Goal: Information Seeking & Learning: Learn about a topic

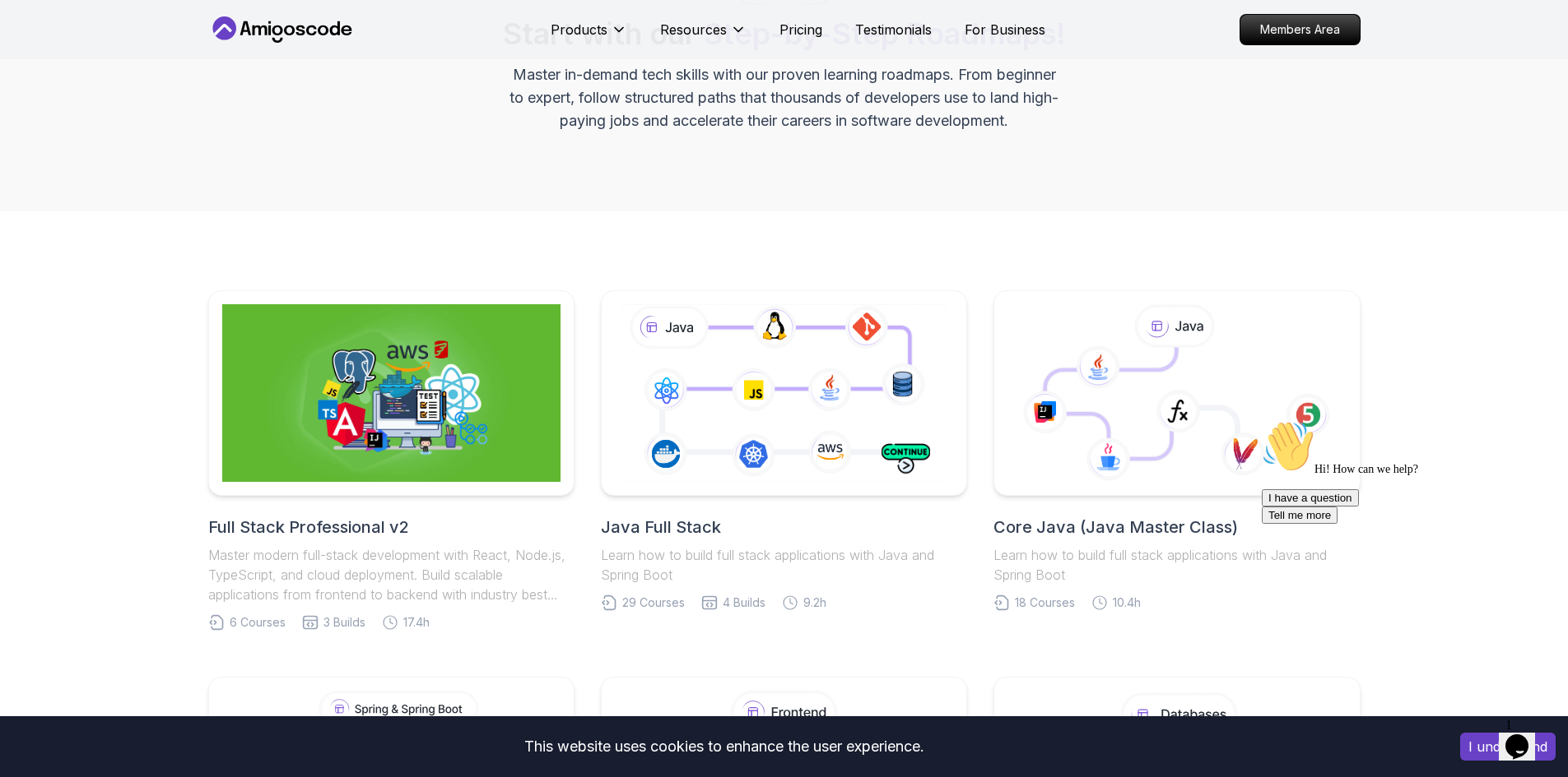
scroll to position [165, 0]
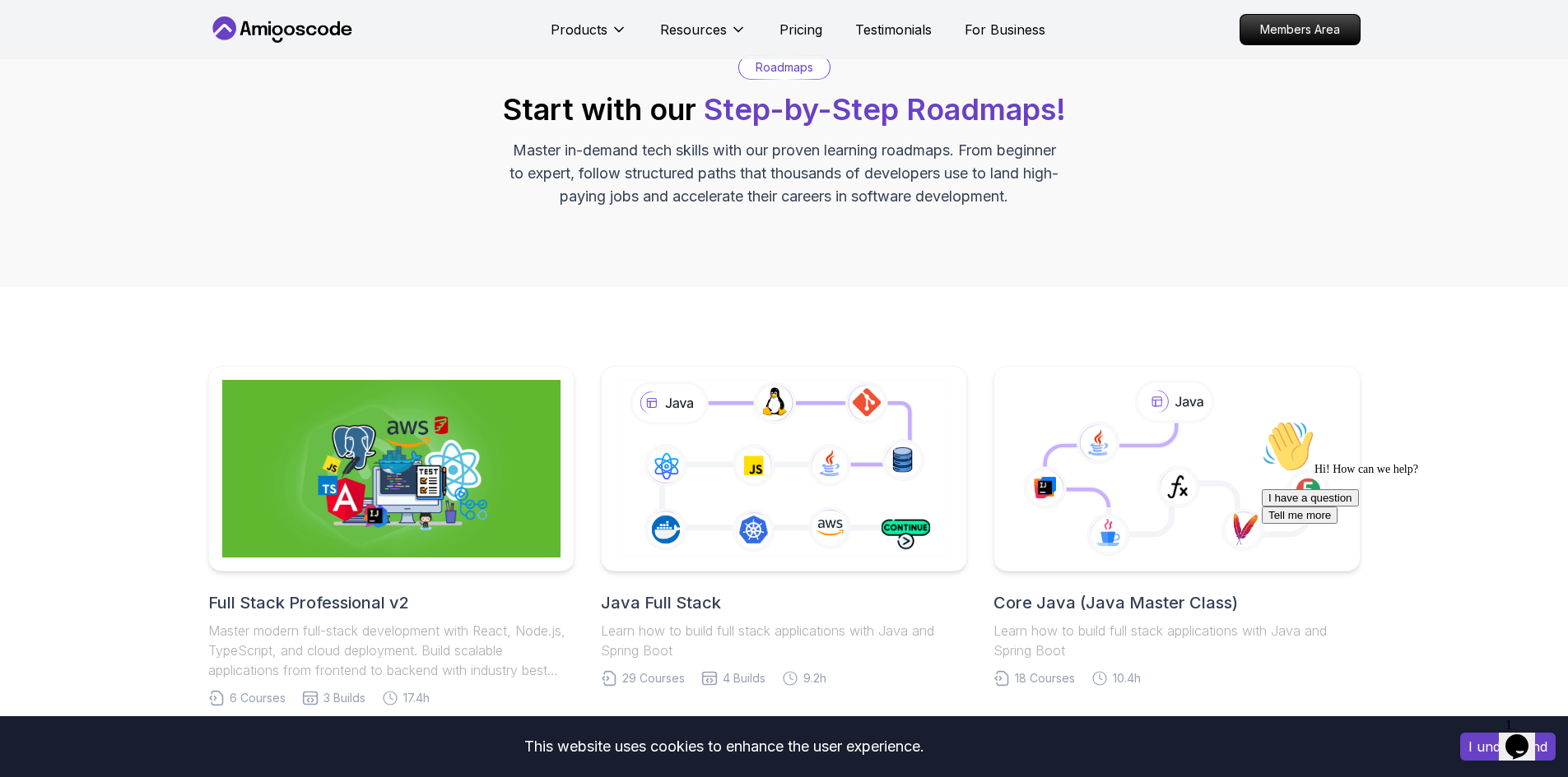
scroll to position [82, 0]
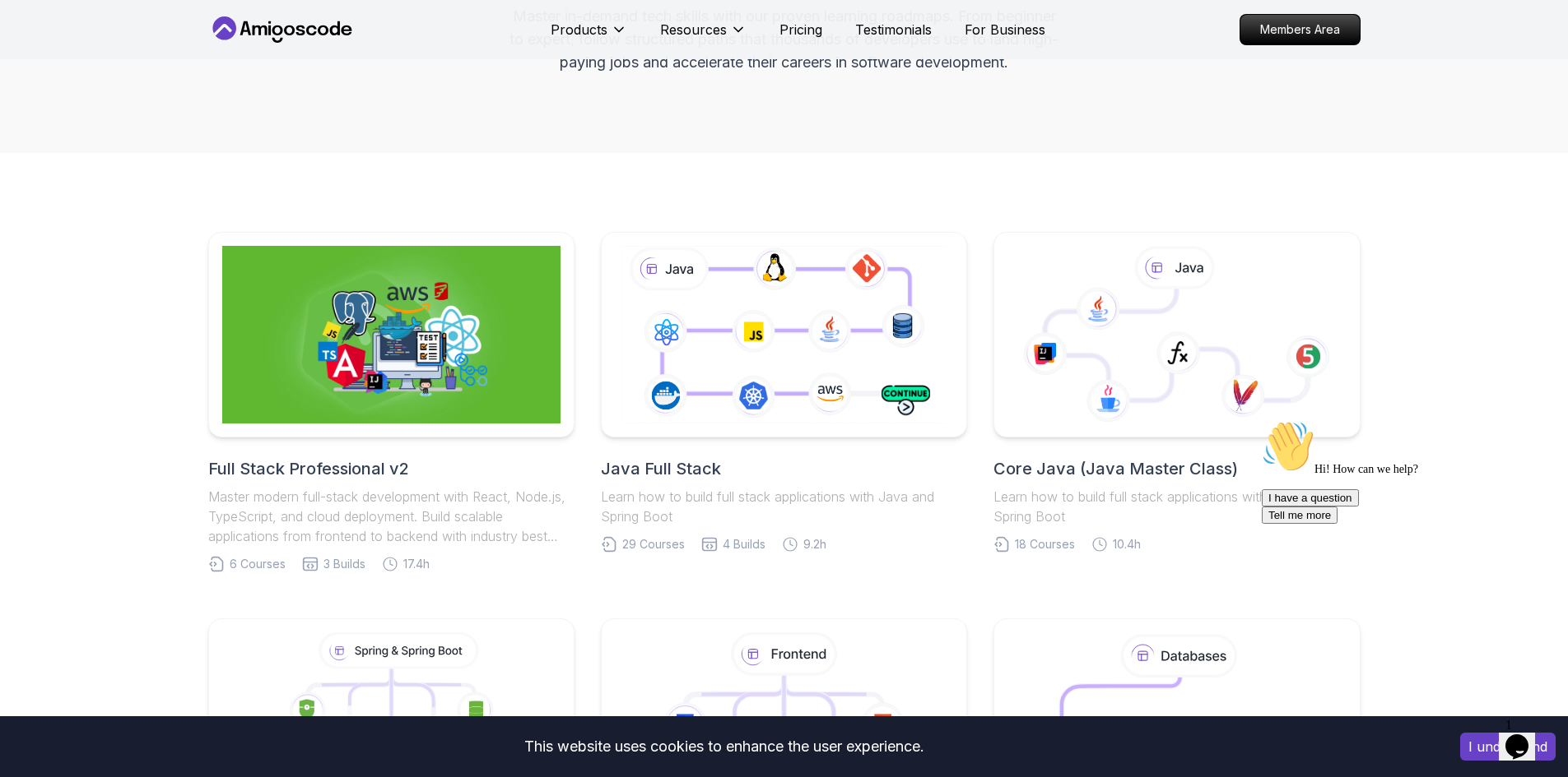
scroll to position [247, 0]
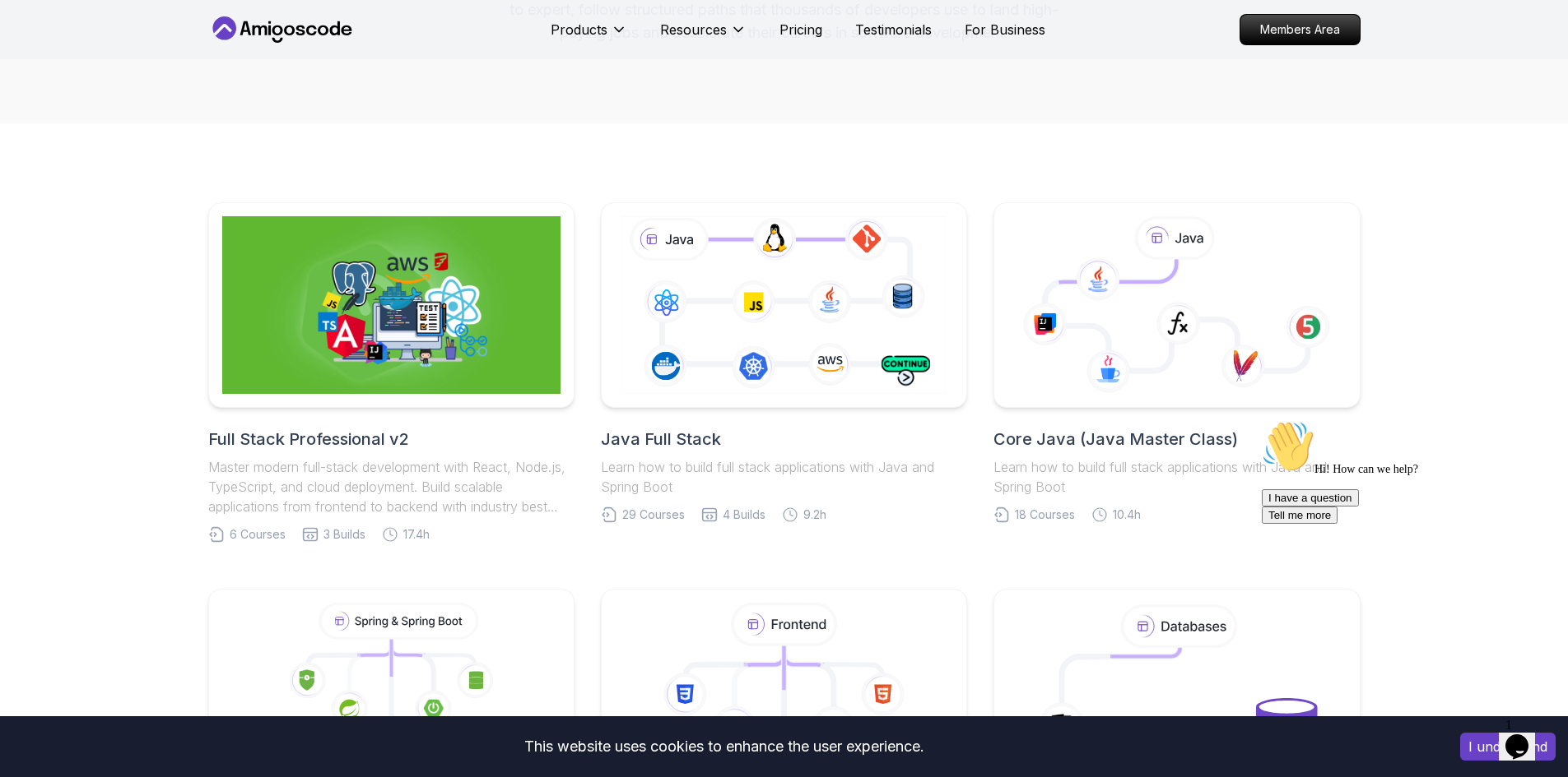
click at [585, 185] on div "Full Stack Professional v2 Master modern full-stack development with React, Nod…" at bounding box center [784, 759] width 1568 height 1272
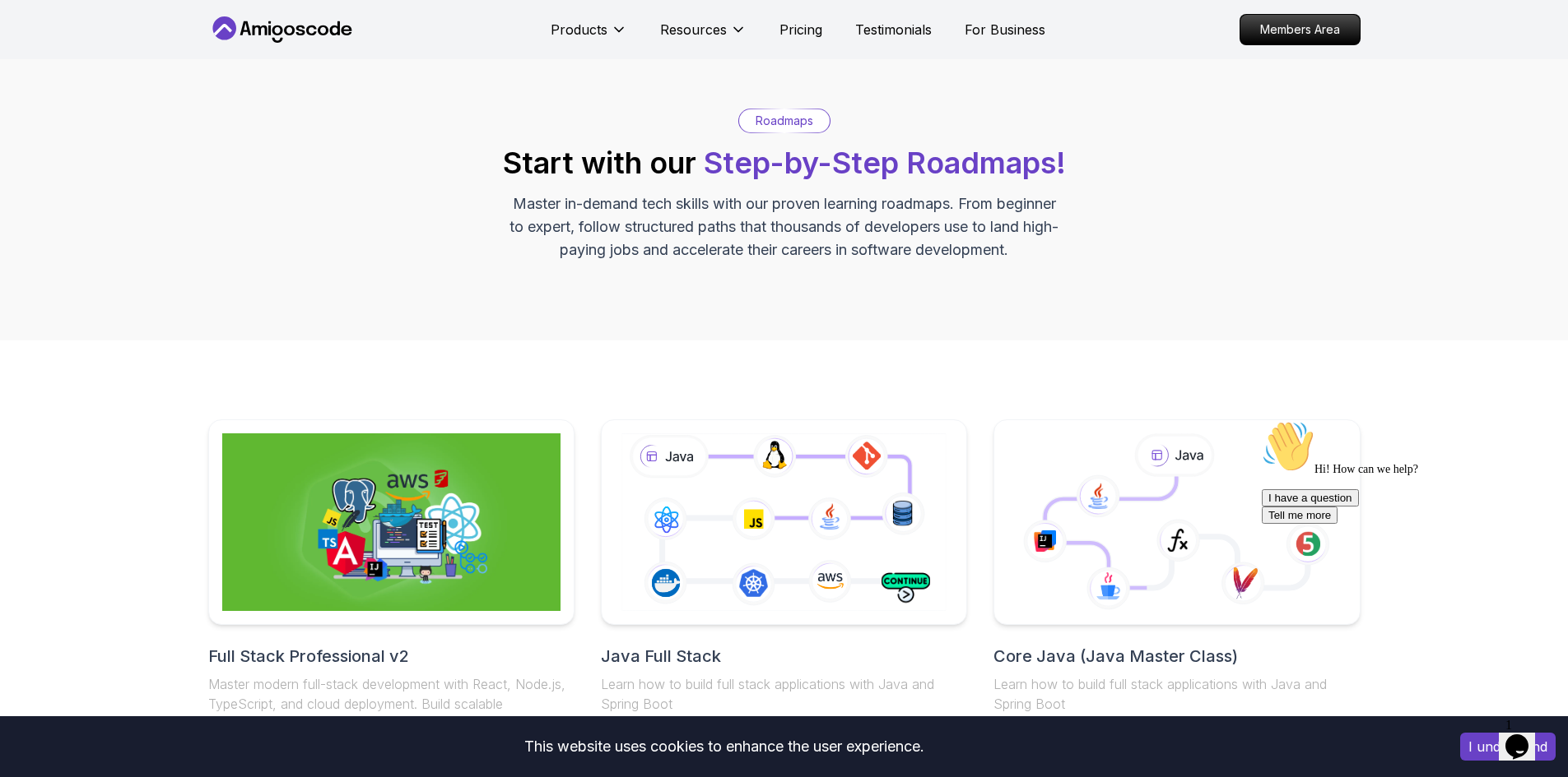
scroll to position [0, 0]
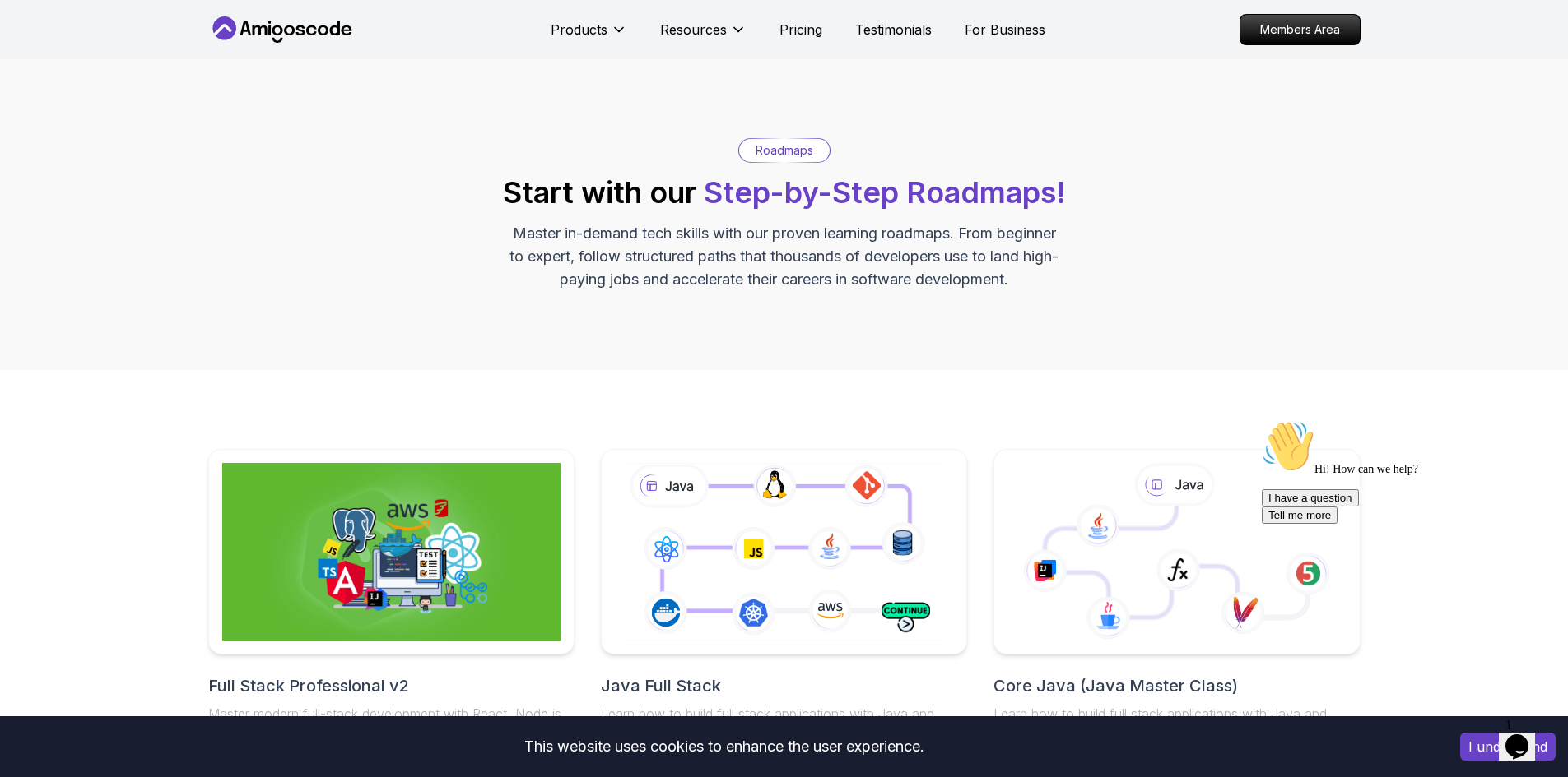
click at [496, 292] on div "Roadmaps Start with our Step-by-Step Roadmaps! Master in-demand tech skills wit…" at bounding box center [784, 215] width 1568 height 311
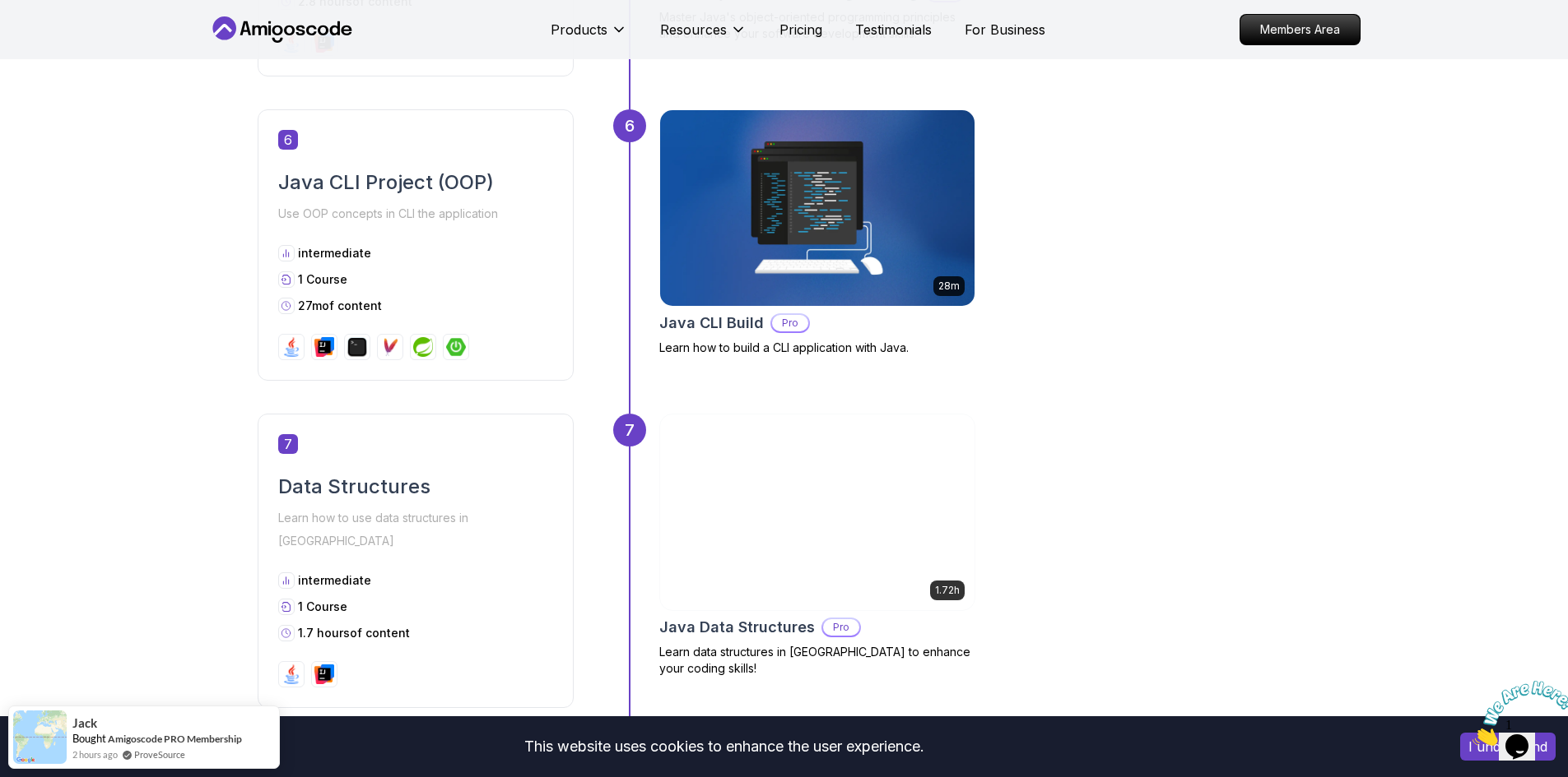
scroll to position [2468, 0]
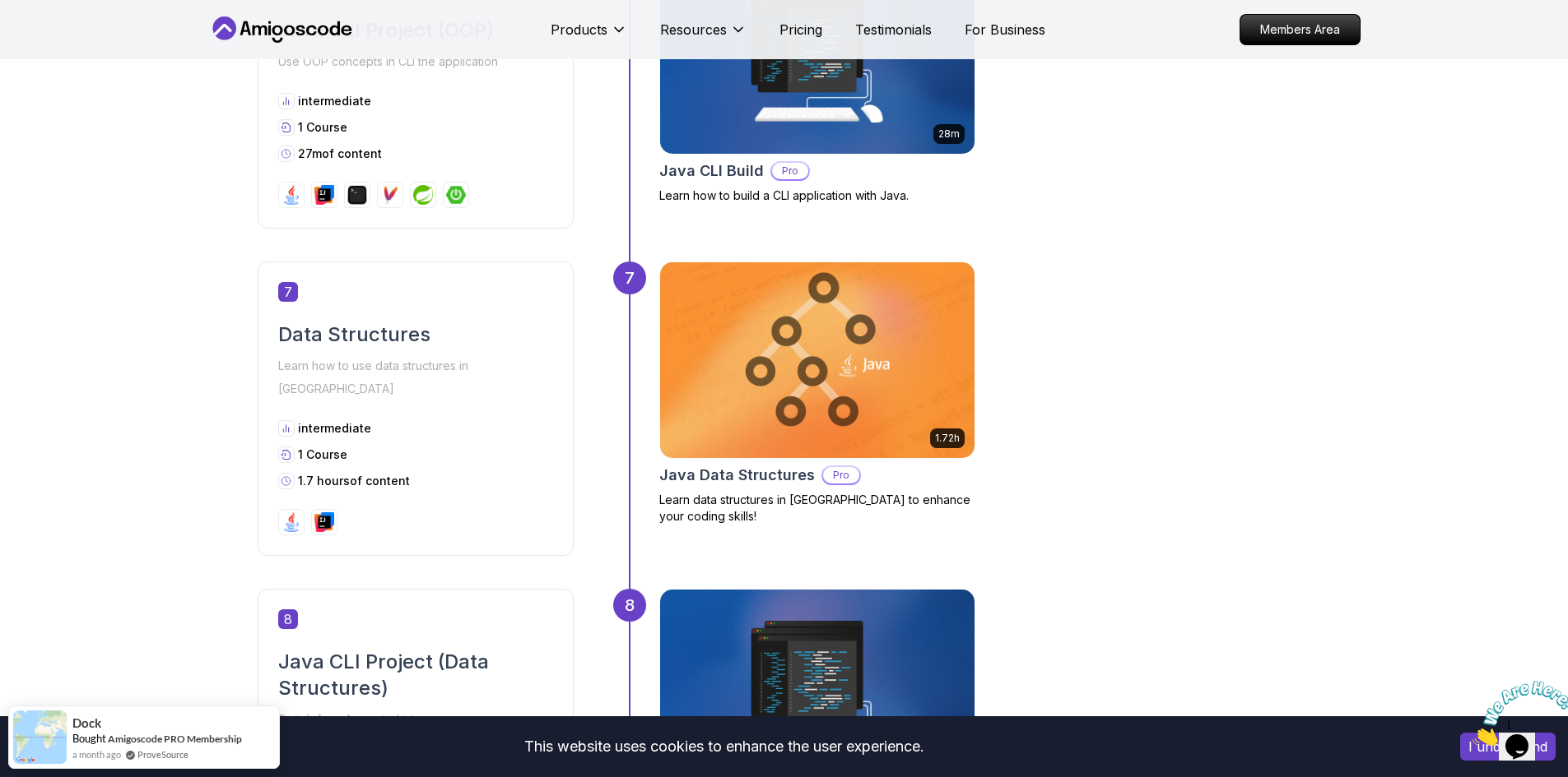
click at [608, 392] on div "7 Data Structures Learn how to use data structures in Java intermediate 1 Cours…" at bounding box center [784, 425] width 1054 height 327
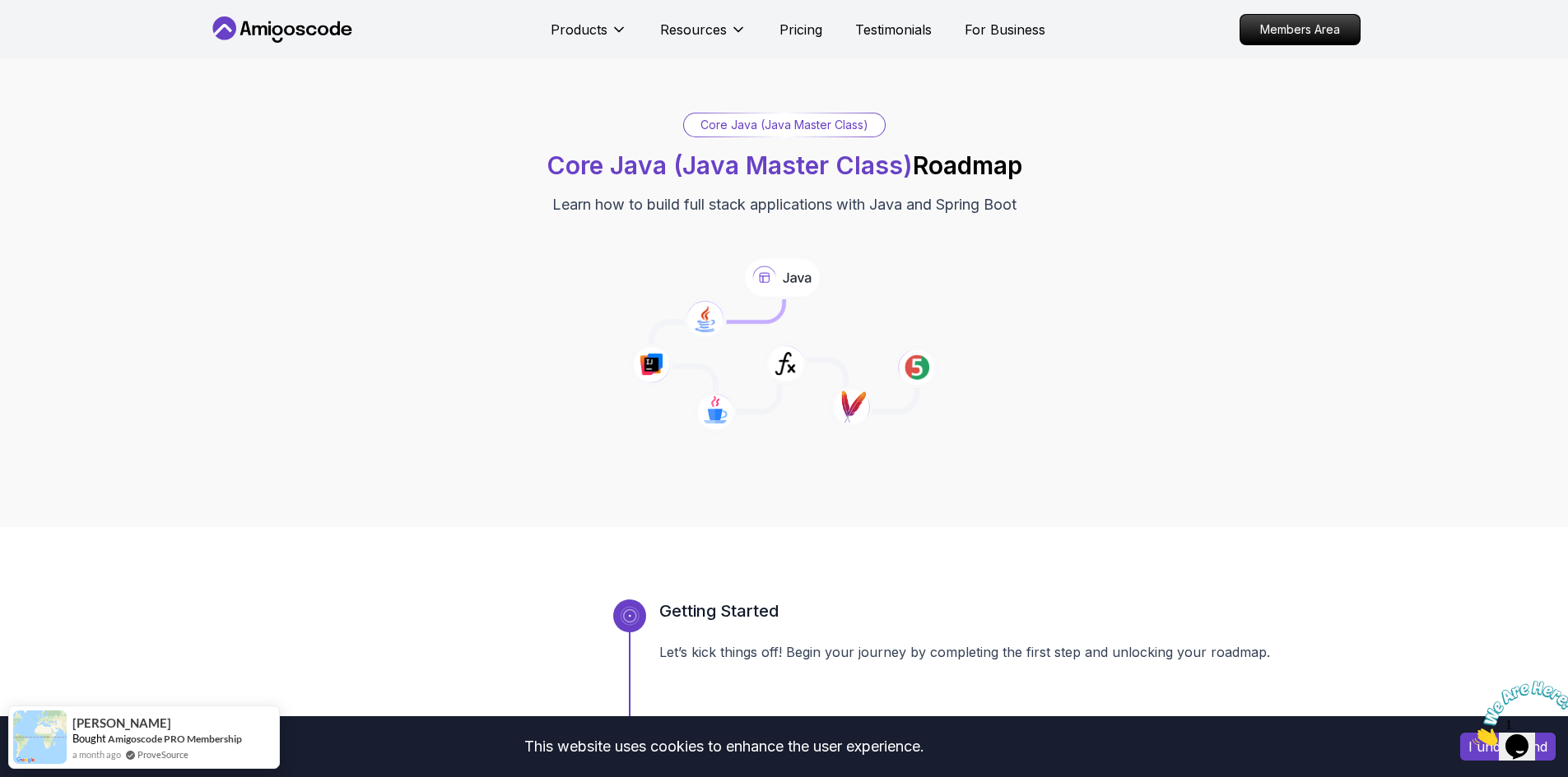
scroll to position [0, 0]
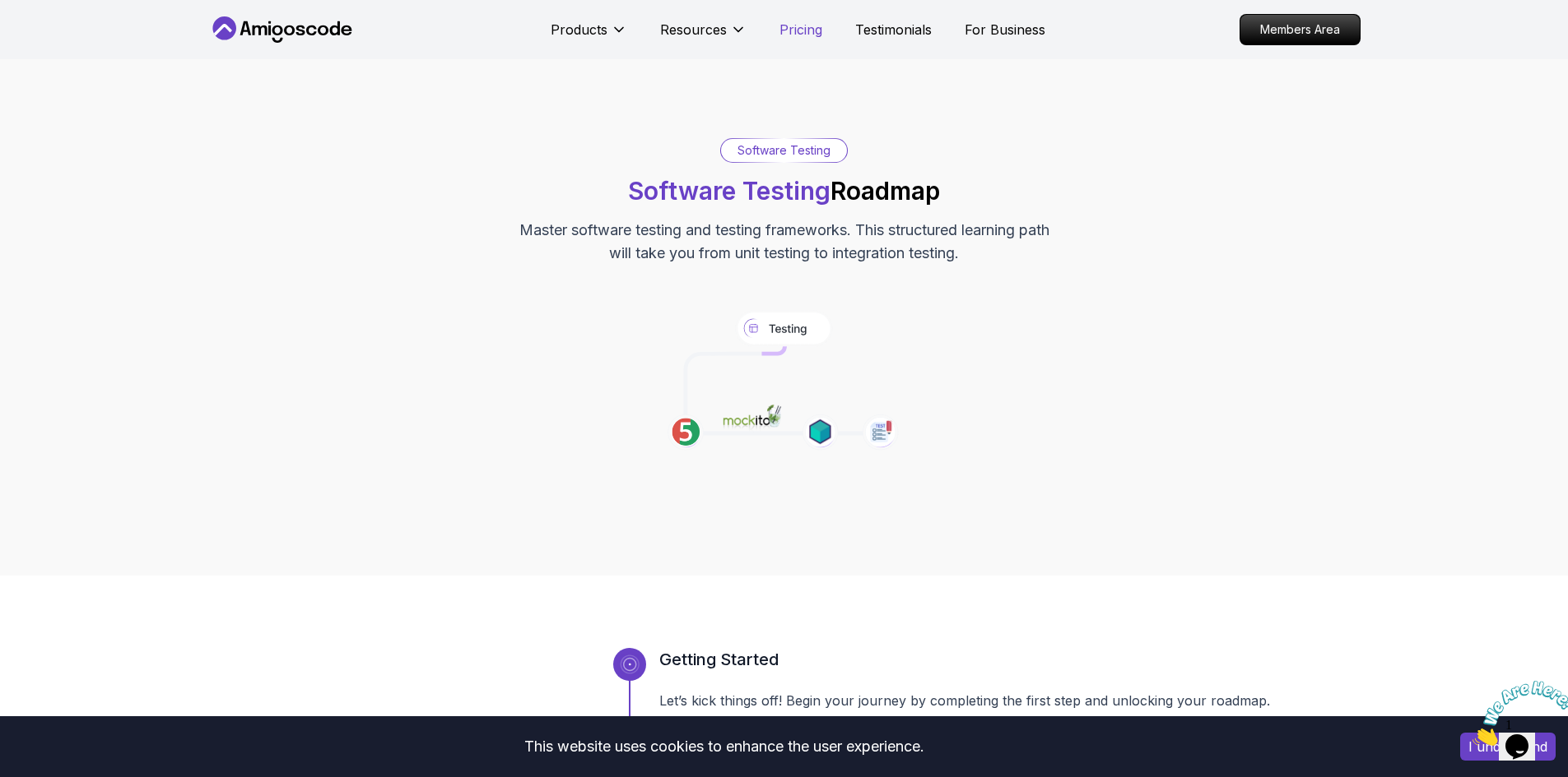
click at [794, 34] on p "Pricing" at bounding box center [800, 29] width 43 height 20
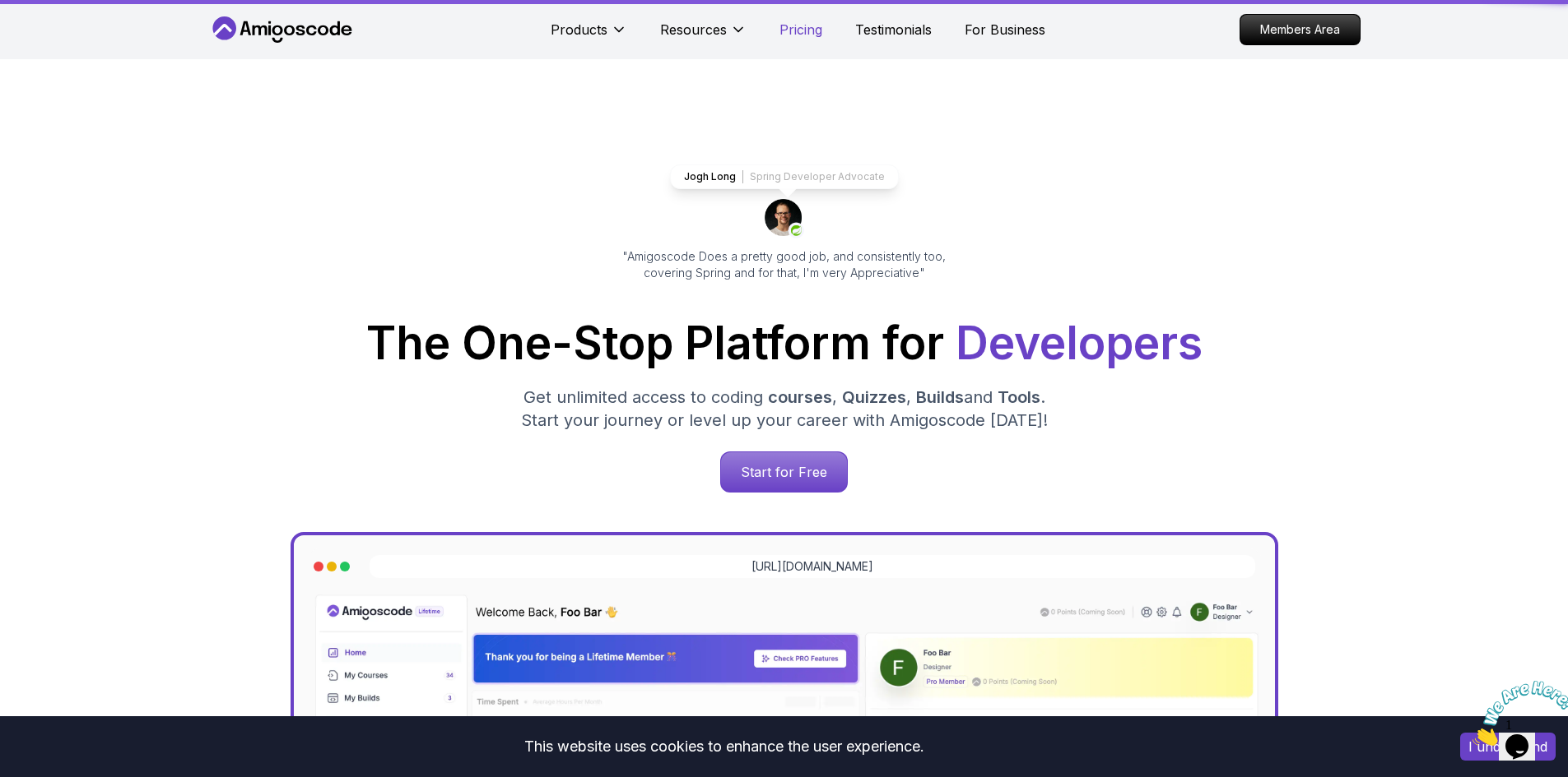
scroll to position [3521, 0]
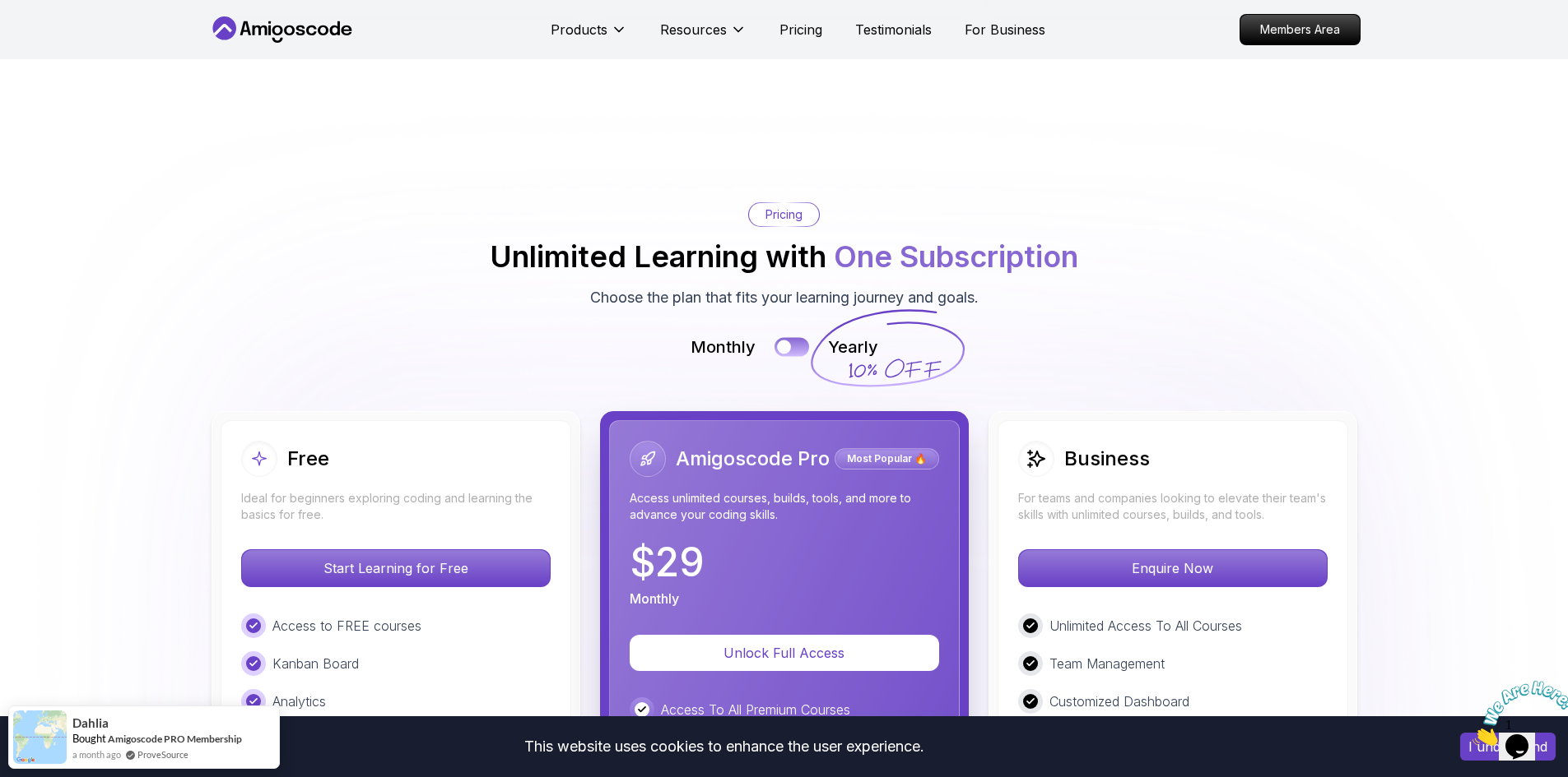
drag, startPoint x: 779, startPoint y: 252, endPoint x: 788, endPoint y: 248, distance: 9.8
click at [782, 341] on div at bounding box center [784, 347] width 14 height 14
click at [801, 337] on button at bounding box center [792, 346] width 35 height 19
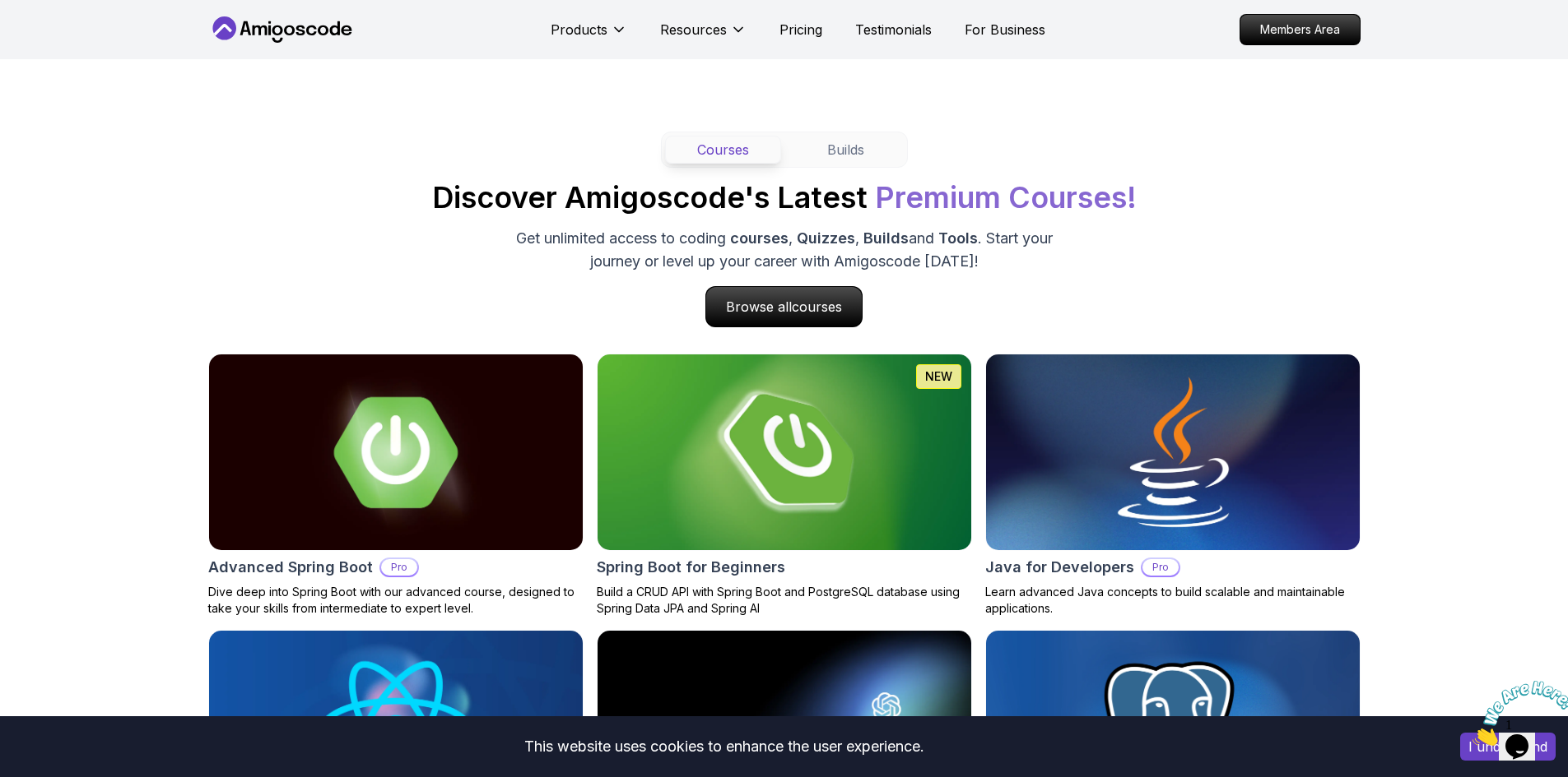
scroll to position [1561, 0]
